Goal: Transaction & Acquisition: Purchase product/service

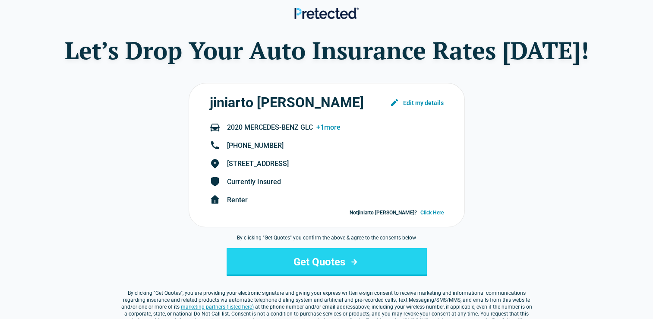
click at [336, 262] on button "Get Quotes" at bounding box center [327, 262] width 200 height 28
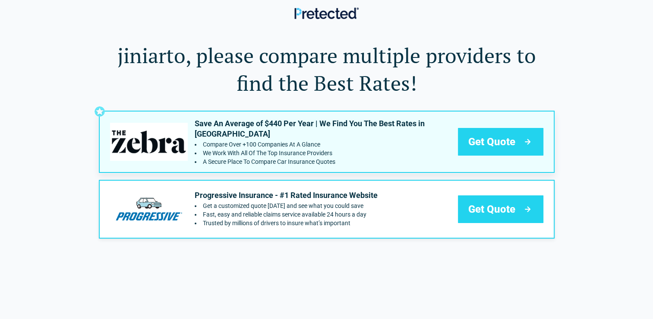
click at [520, 142] on div "Get Quote" at bounding box center [501, 142] width 86 height 28
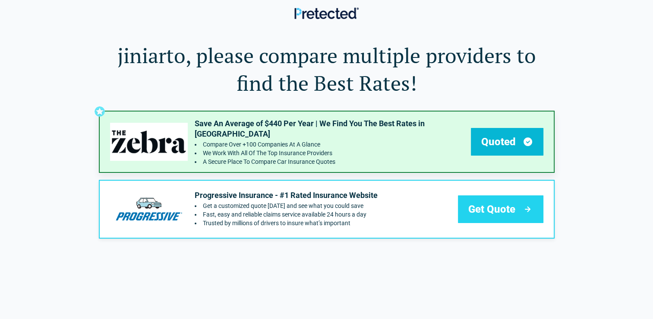
click at [510, 136] on div "Save An Average of $440 Per Year | We Find You The Best Rates in NJ Compare Ove…" at bounding box center [327, 175] width 456 height 128
click at [528, 141] on div "Save An Average of $440 Per Year | We Find You The Best Rates in NJ Compare Ove…" at bounding box center [327, 175] width 456 height 128
